Goal: Task Accomplishment & Management: Complete application form

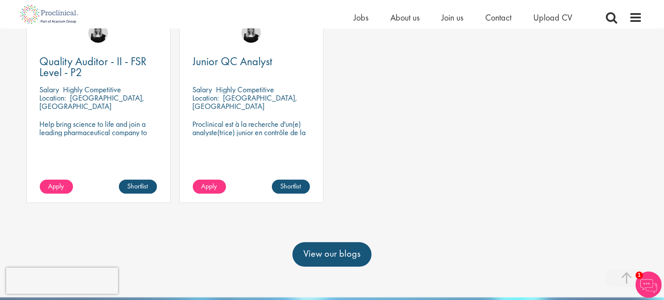
scroll to position [263, 0]
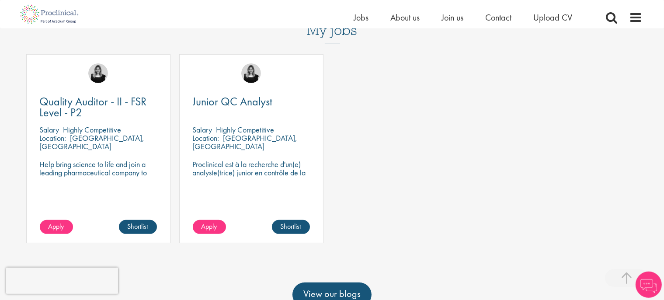
scroll to position [277, 0]
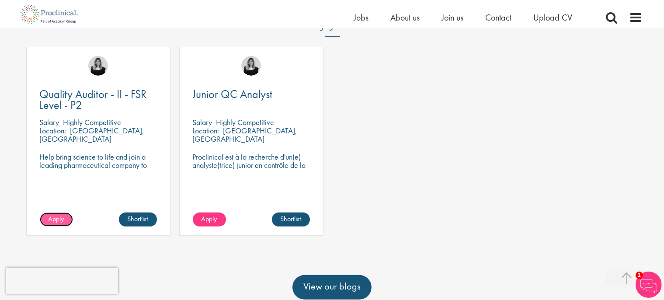
click at [69, 221] on link "Apply" at bounding box center [56, 219] width 33 height 14
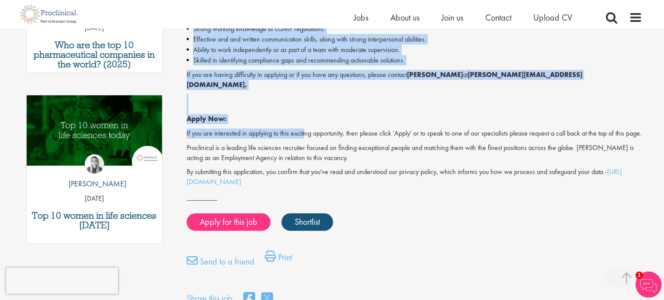
scroll to position [415, 0]
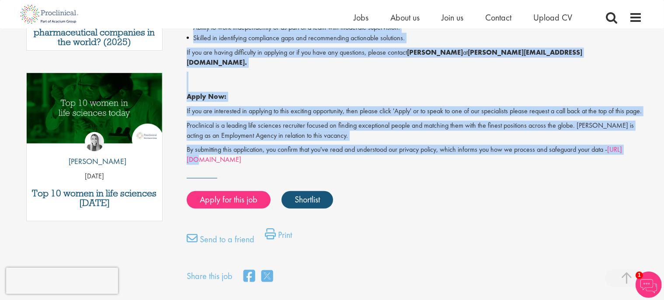
drag, startPoint x: 187, startPoint y: 74, endPoint x: 633, endPoint y: 150, distance: 452.3
copy div "Proclinical is seeking a Quality Auditor to join a team focused on ensuring com…"
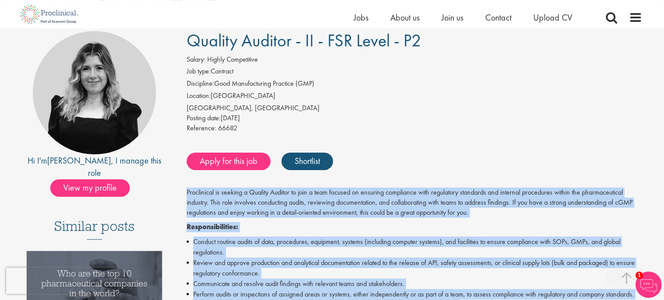
scroll to position [46, 0]
